Goal: Check status: Check status

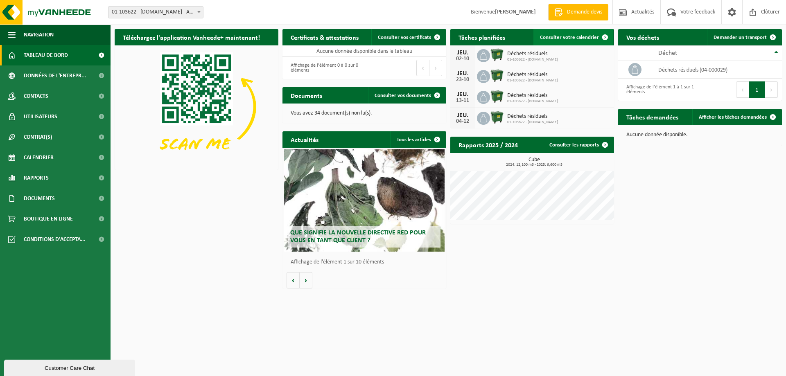
click at [590, 37] on span "Consulter votre calendrier" at bounding box center [569, 37] width 59 height 5
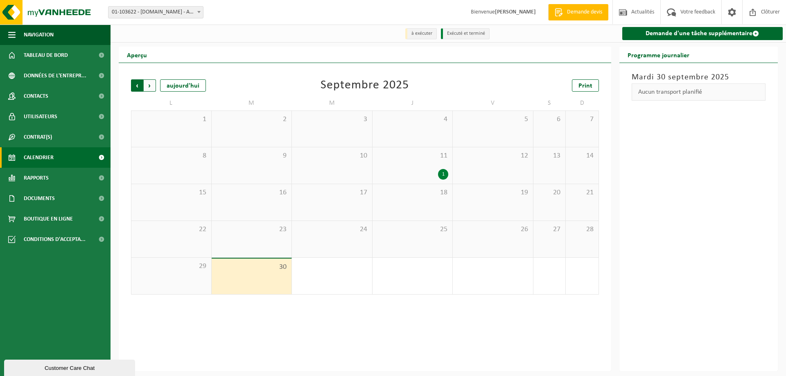
click at [149, 87] on span "Suivant" at bounding box center [150, 85] width 12 height 12
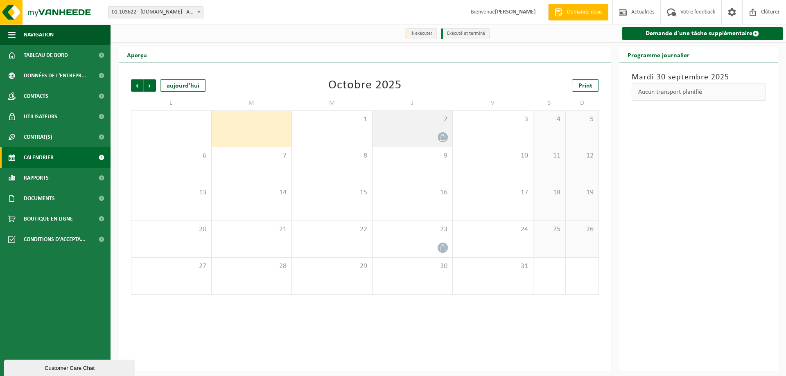
click at [414, 133] on div at bounding box center [413, 137] width 72 height 11
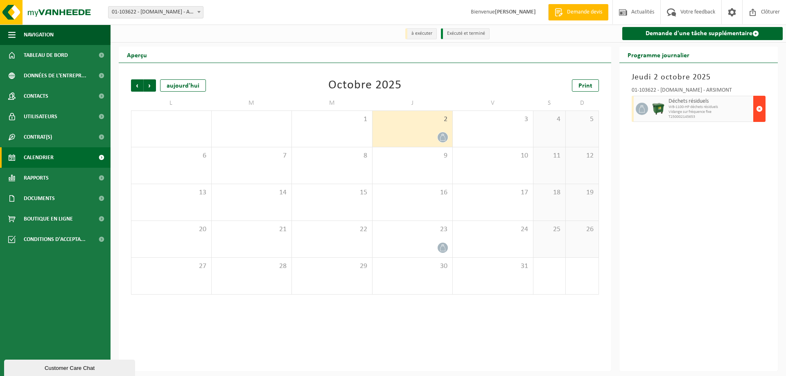
click at [759, 113] on span "button" at bounding box center [759, 109] width 7 height 16
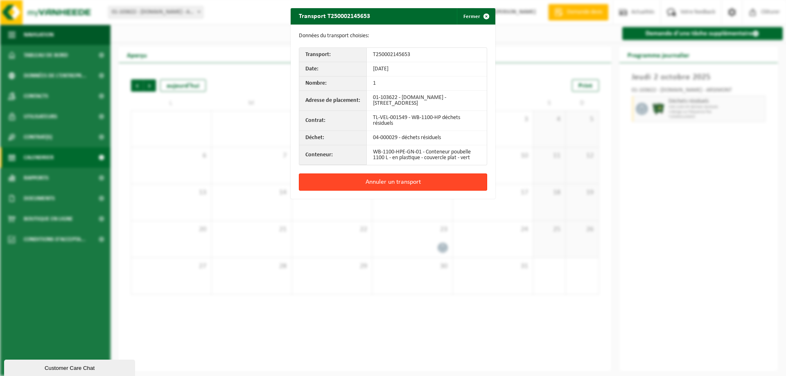
click at [432, 183] on button "Annuler un transport" at bounding box center [393, 182] width 188 height 17
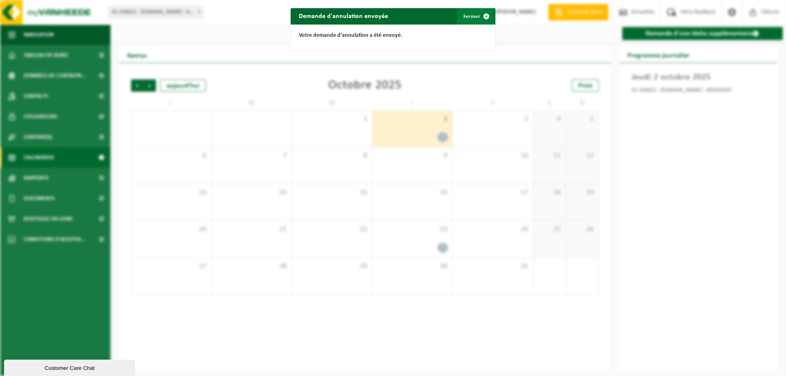
click at [485, 16] on span "button" at bounding box center [486, 16] width 16 height 16
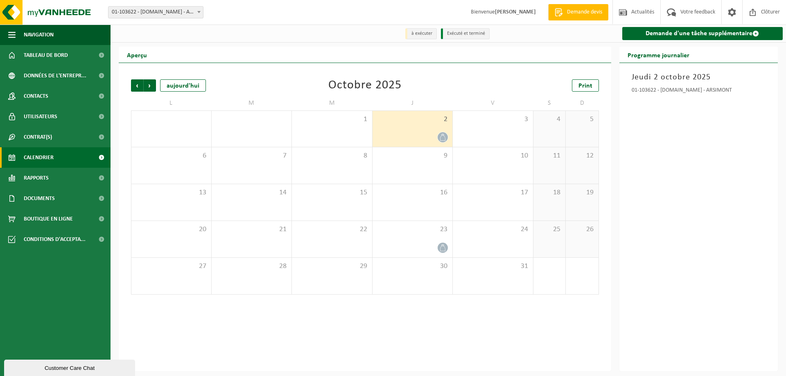
click at [752, 258] on div "Jeudi 2 octobre 2025 01-103622 - [DOMAIN_NAME] - ARSIMONT" at bounding box center [698, 217] width 159 height 308
click at [62, 53] on span "Tableau de bord" at bounding box center [46, 55] width 44 height 20
